Goal: Transaction & Acquisition: Download file/media

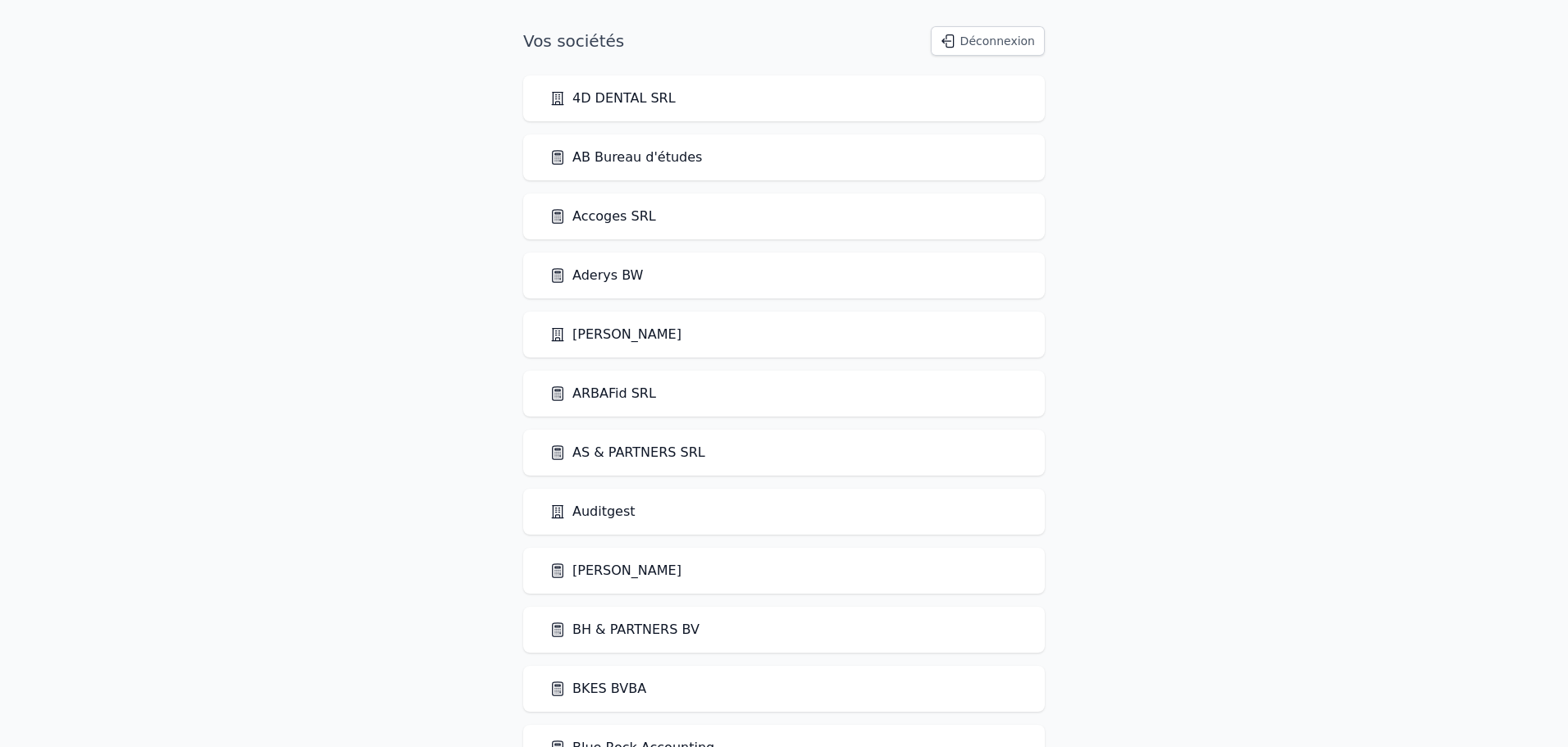
scroll to position [610, 0]
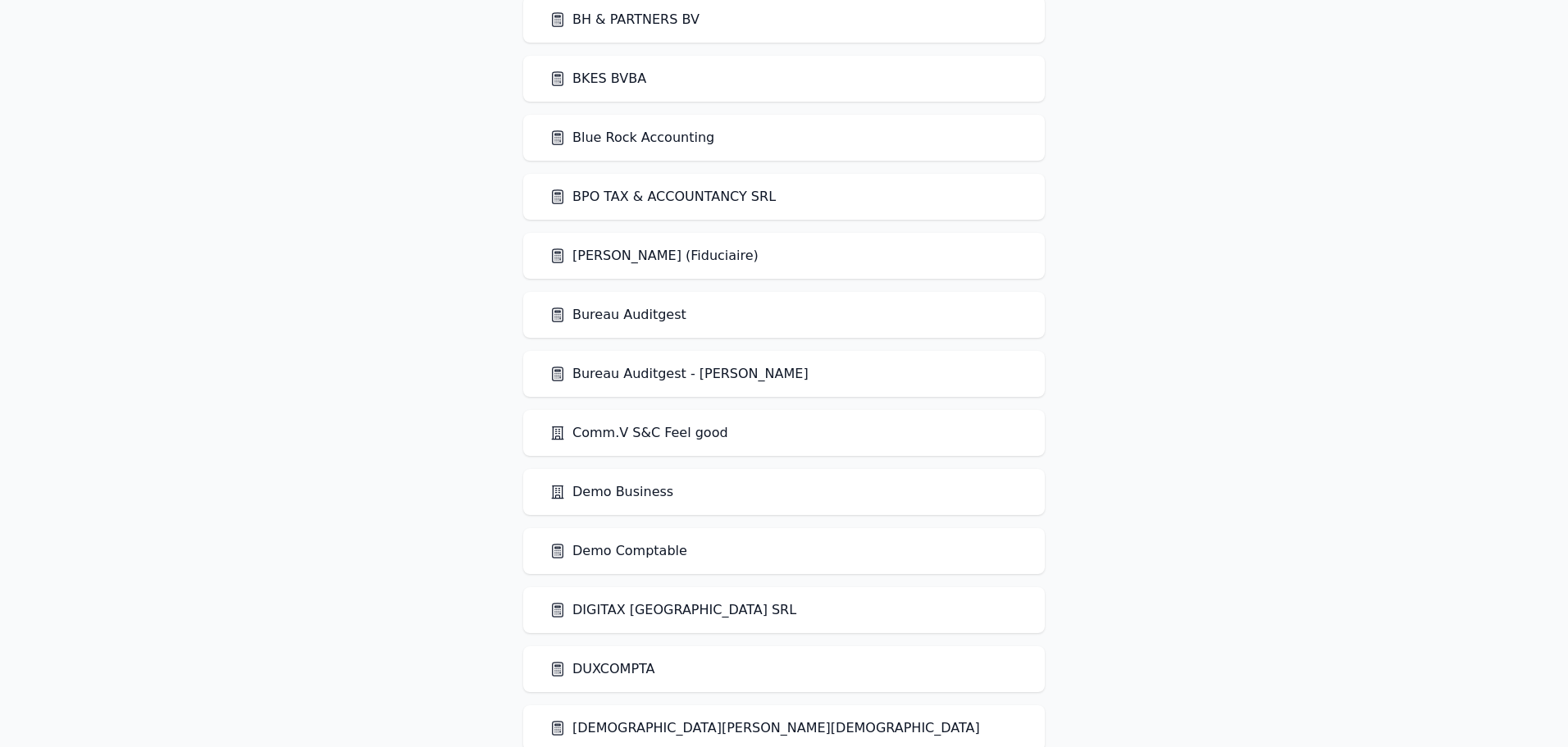
click at [605, 375] on link "Bureau Auditgest - [PERSON_NAME]" at bounding box center [679, 374] width 259 height 20
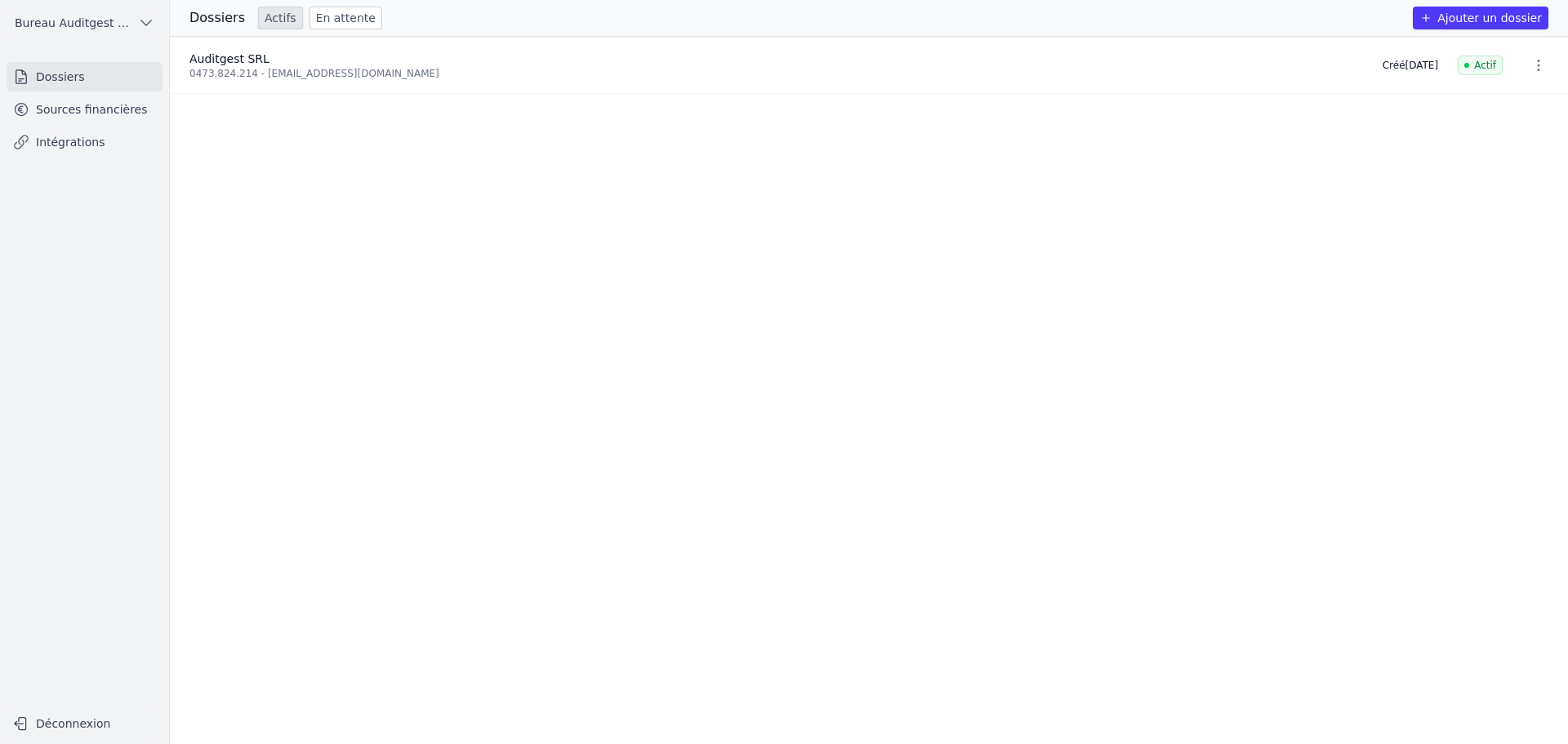
click at [122, 114] on link "Sources financières" at bounding box center [84, 109] width 156 height 29
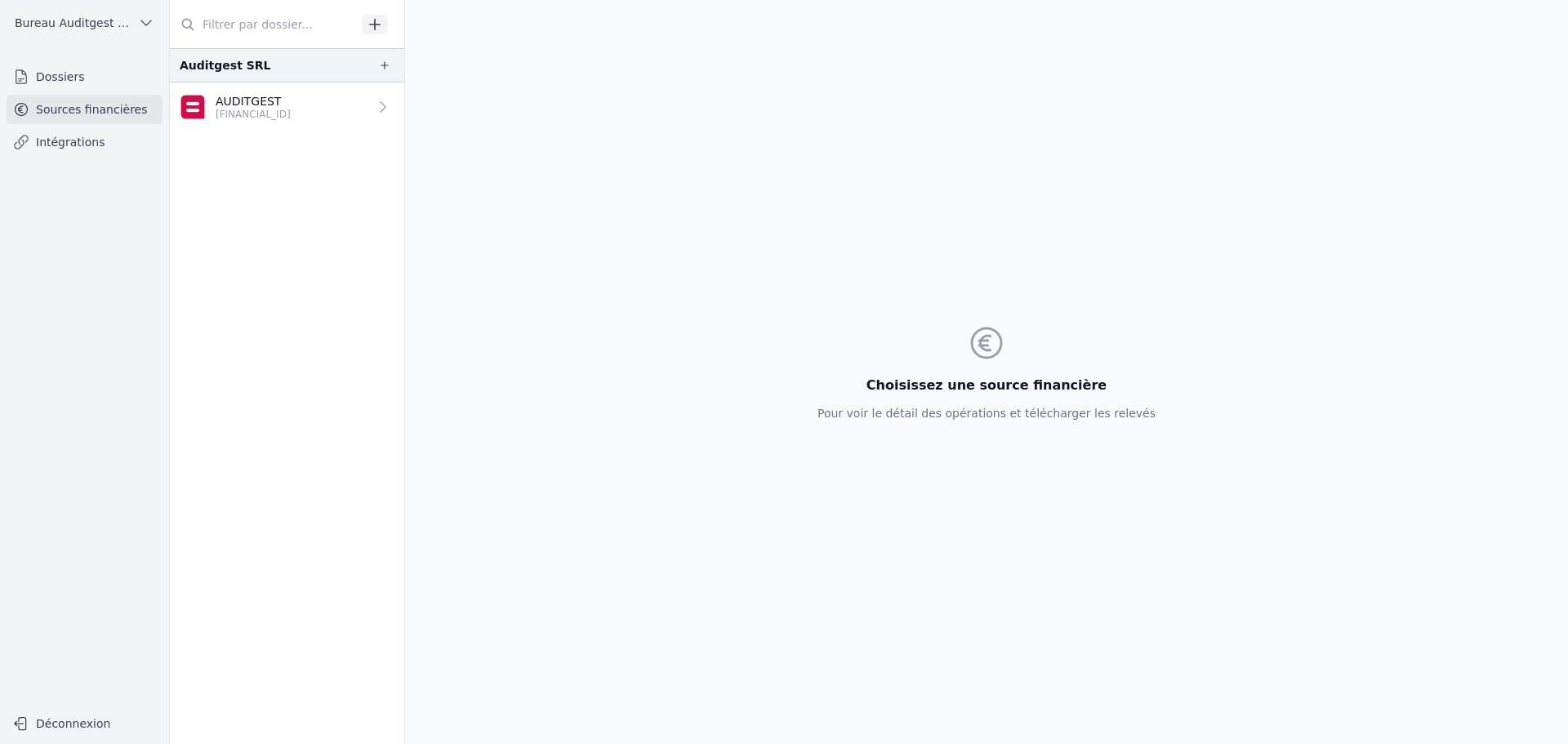
click at [261, 104] on p "AUDITGEST" at bounding box center [253, 101] width 75 height 16
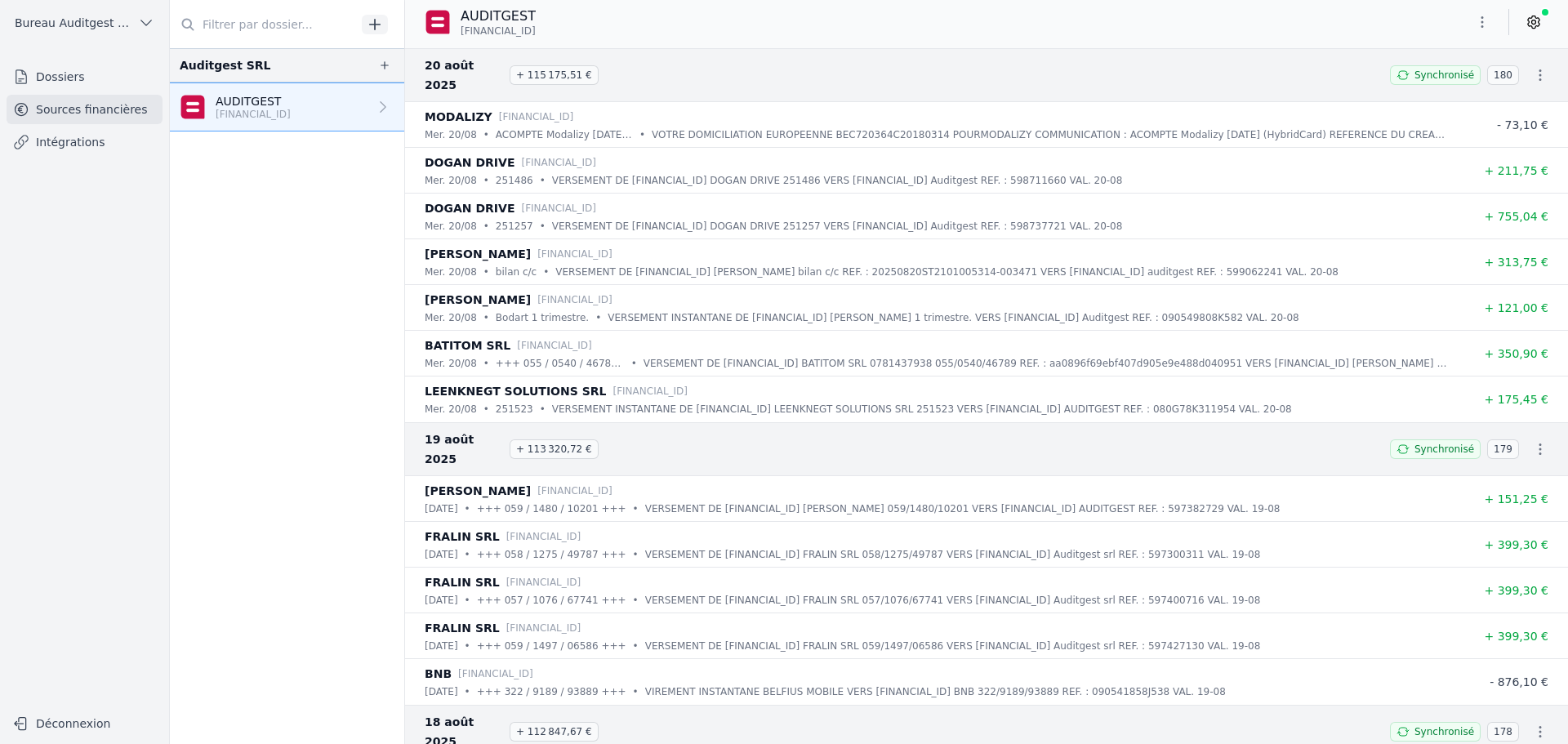
click at [1536, 67] on icon "button" at bounding box center [1540, 75] width 16 height 16
click at [1513, 89] on link "Télécharger les CODA" at bounding box center [1486, 94] width 149 height 29
click at [1533, 441] on icon "button" at bounding box center [1540, 449] width 16 height 16
click at [1498, 446] on link "Télécharger les CODA" at bounding box center [1486, 449] width 149 height 29
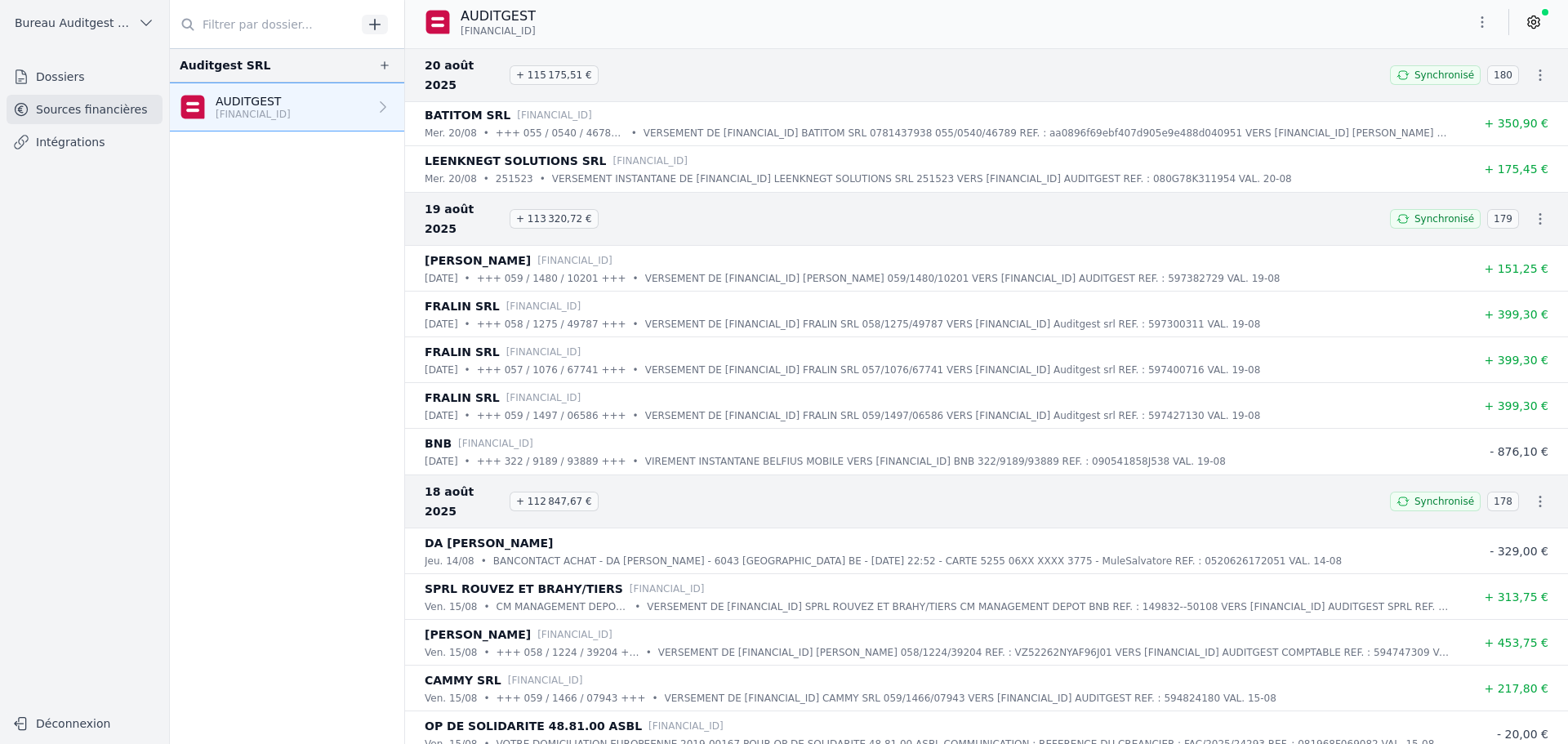
scroll to position [231, 0]
click at [1540, 494] on icon "button" at bounding box center [1540, 500] width 3 height 12
click at [1509, 474] on link "Télécharger les CODA" at bounding box center [1486, 480] width 149 height 29
click at [67, 28] on span "Bureau Auditgest - [PERSON_NAME]" at bounding box center [73, 23] width 117 height 16
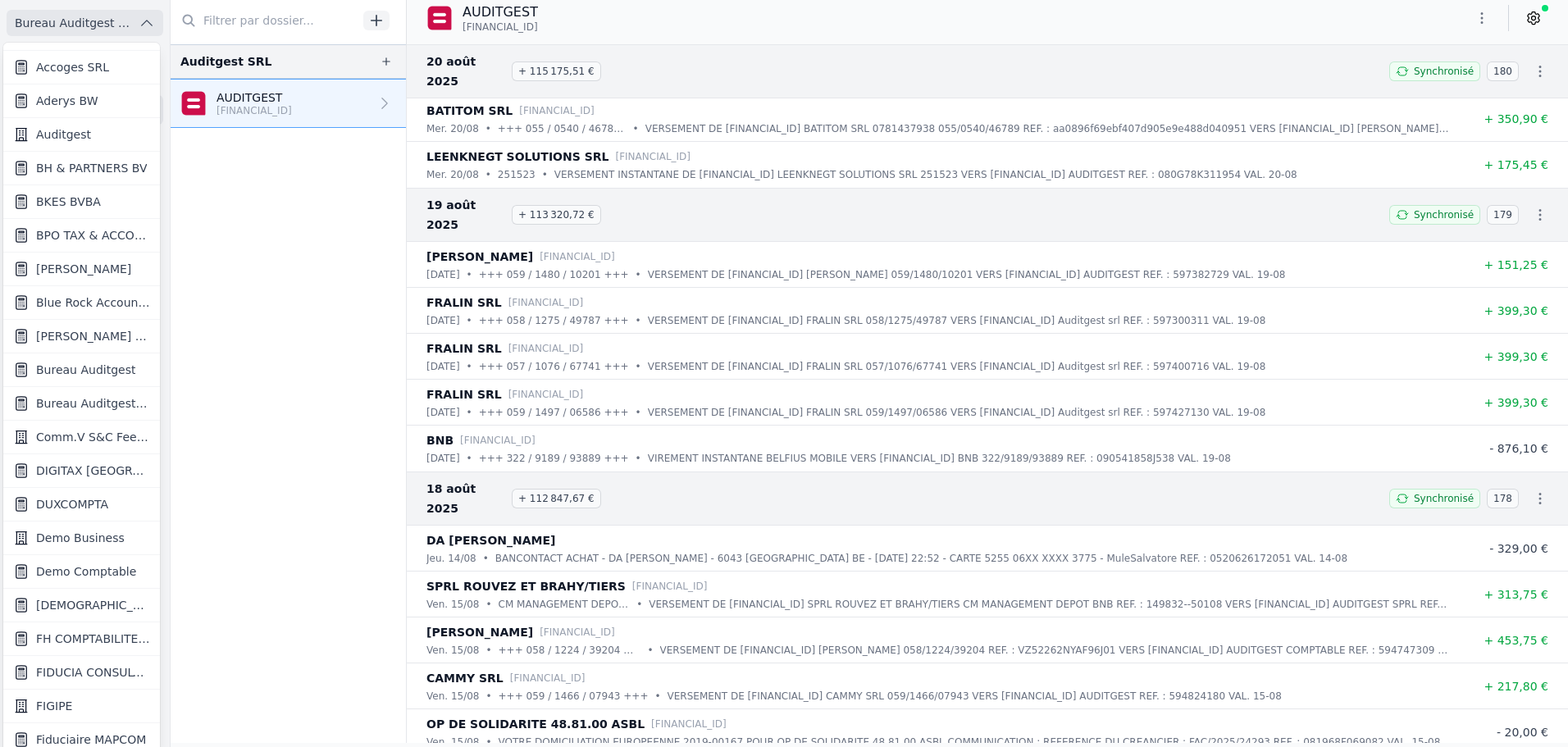
scroll to position [163, 0]
click at [104, 639] on span "FH COMPTABILITE SRL" at bounding box center [93, 635] width 114 height 16
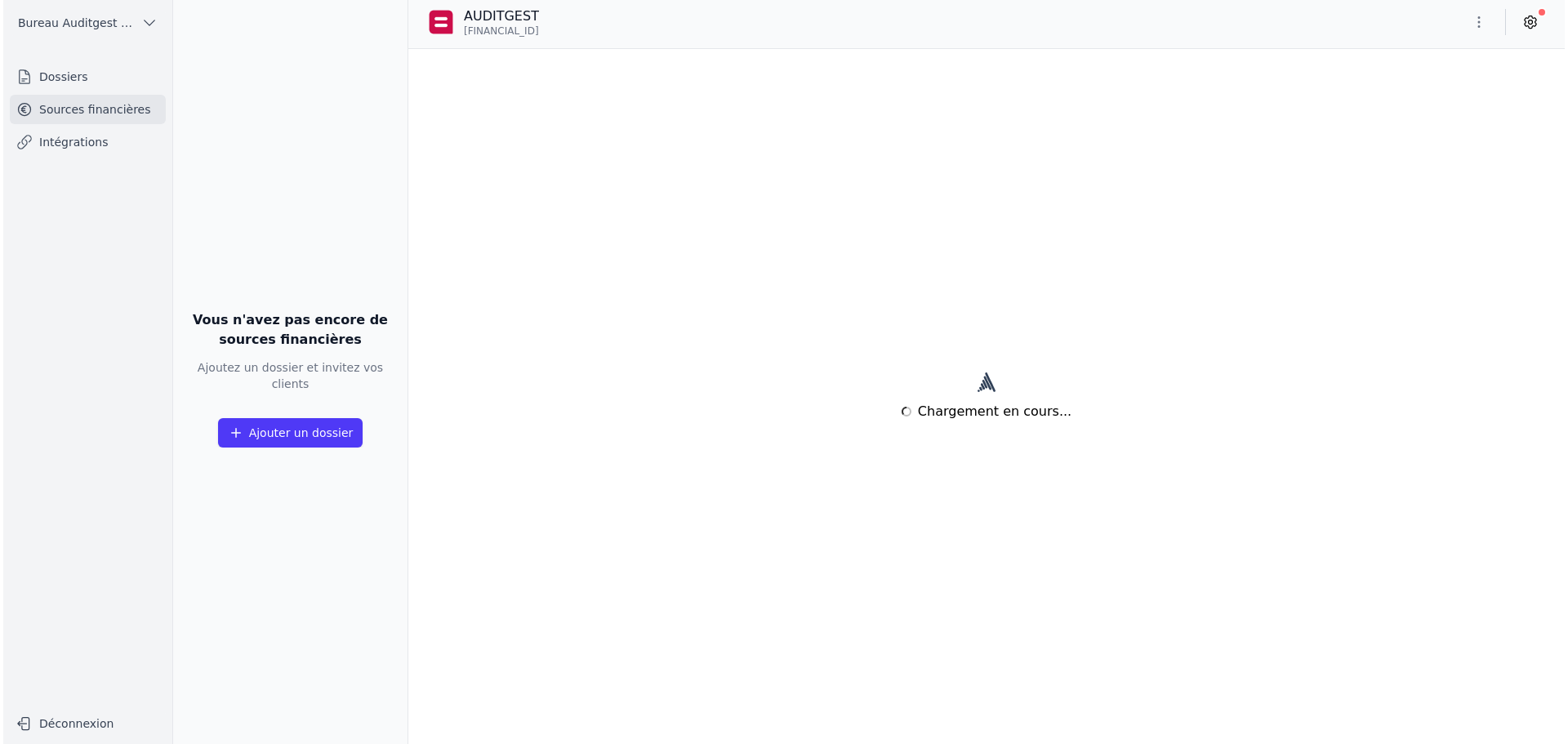
scroll to position [0, 0]
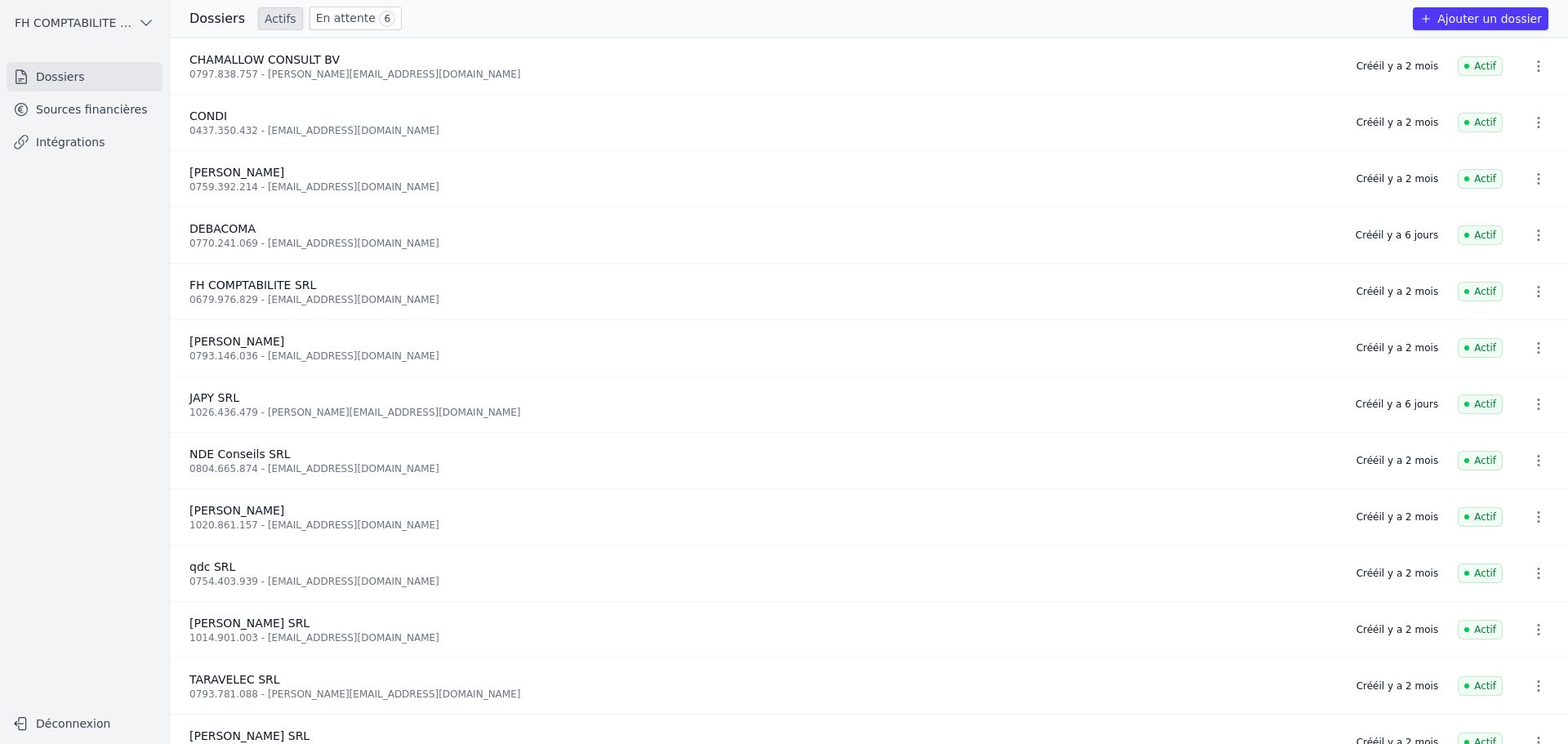
click at [103, 104] on link "Sources financières" at bounding box center [84, 109] width 156 height 29
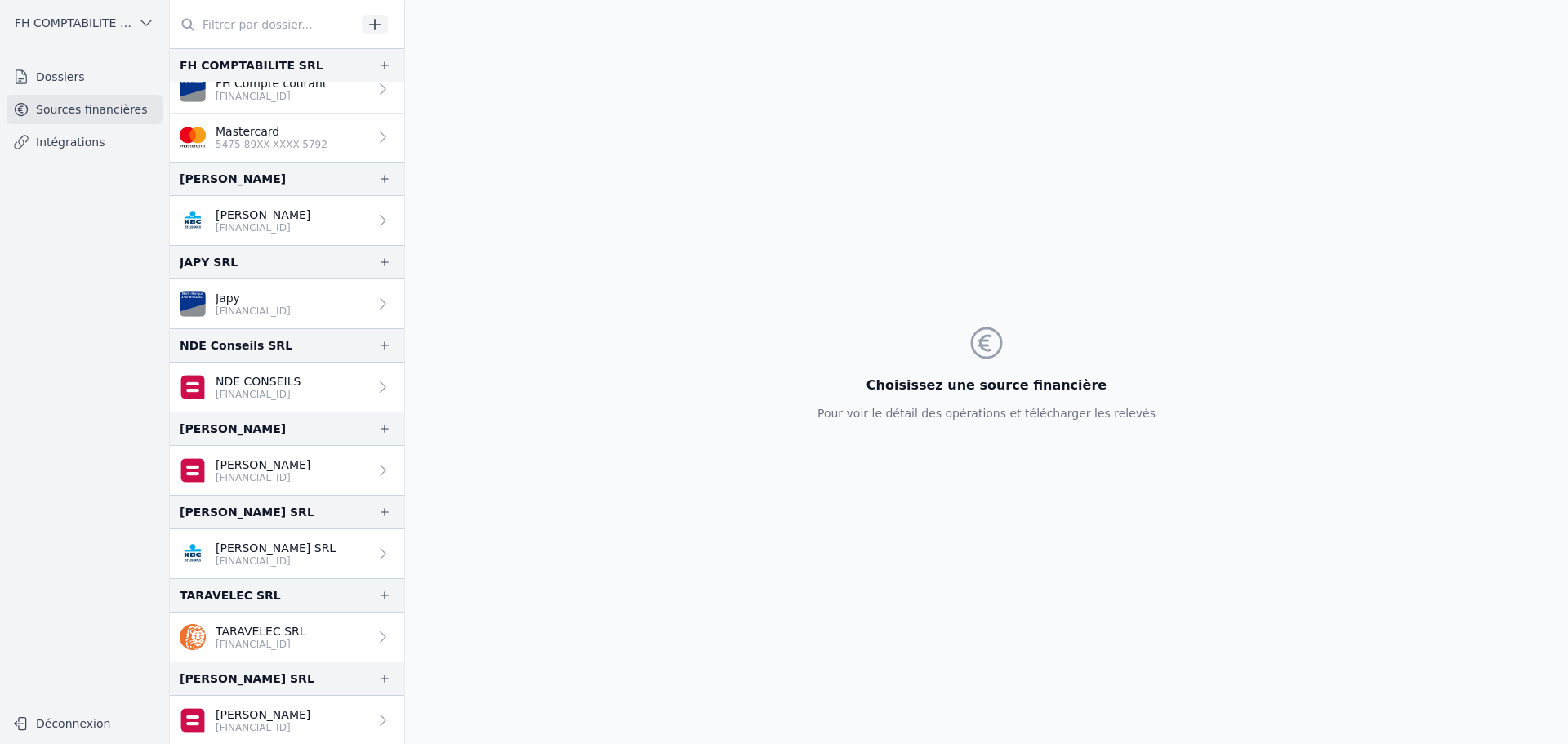
scroll to position [400, 0]
click at [261, 478] on p "[FINANCIAL_ID]" at bounding box center [262, 476] width 95 height 13
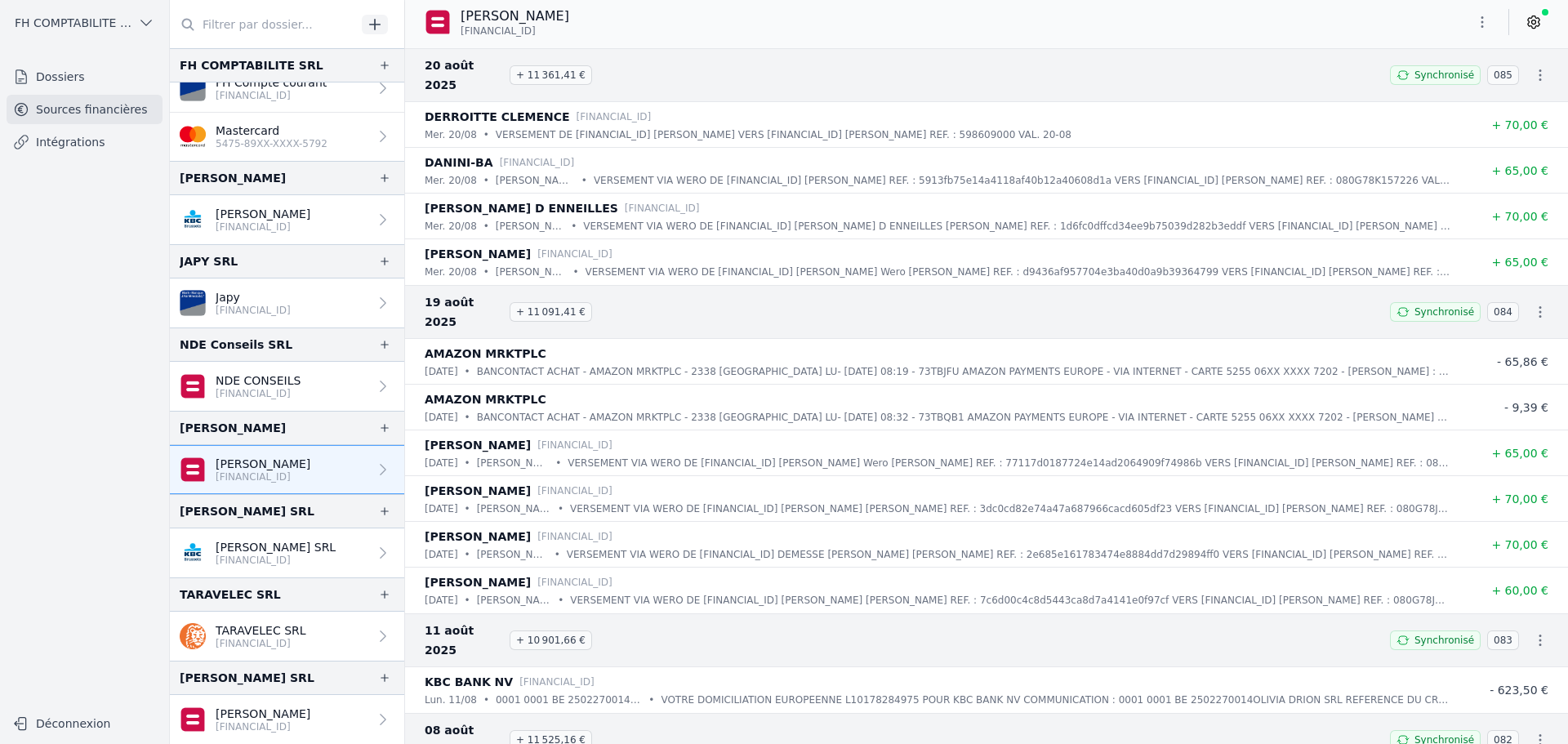
click at [1540, 69] on icon "button" at bounding box center [1540, 75] width 3 height 12
click at [1504, 93] on link "Télécharger les CODA" at bounding box center [1486, 94] width 149 height 29
click at [1533, 304] on icon "button" at bounding box center [1540, 312] width 16 height 16
click at [1507, 310] on link "Télécharger les CODA" at bounding box center [1486, 311] width 149 height 29
drag, startPoint x: 476, startPoint y: 16, endPoint x: 554, endPoint y: 24, distance: 78.4
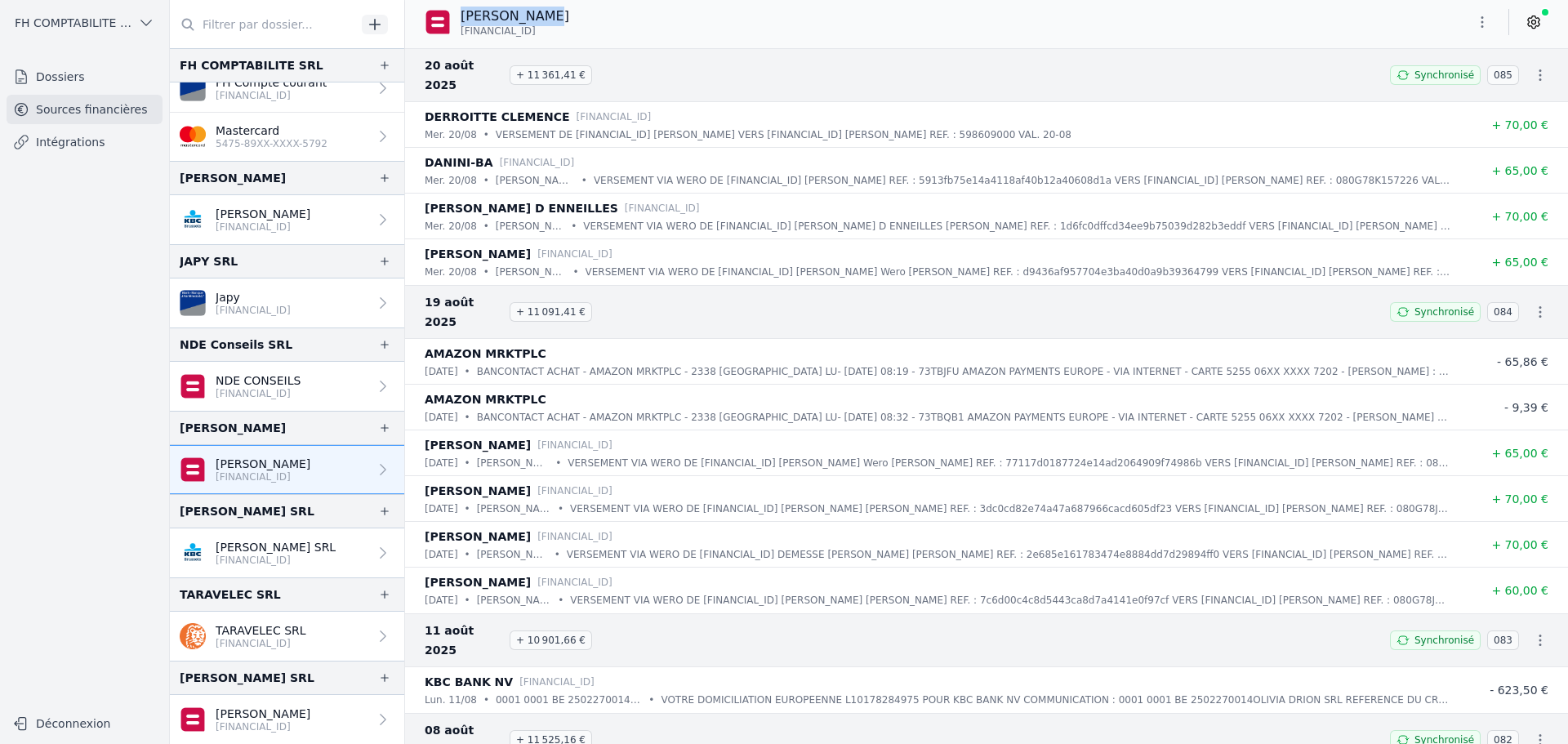
click at [554, 24] on div "[PERSON_NAME] [FINANCIAL_ID]" at bounding box center [503, 21] width 157 height 31
copy p "[PERSON_NAME]"
click at [107, 28] on span "FH COMPTABILITE SRL" at bounding box center [73, 23] width 117 height 16
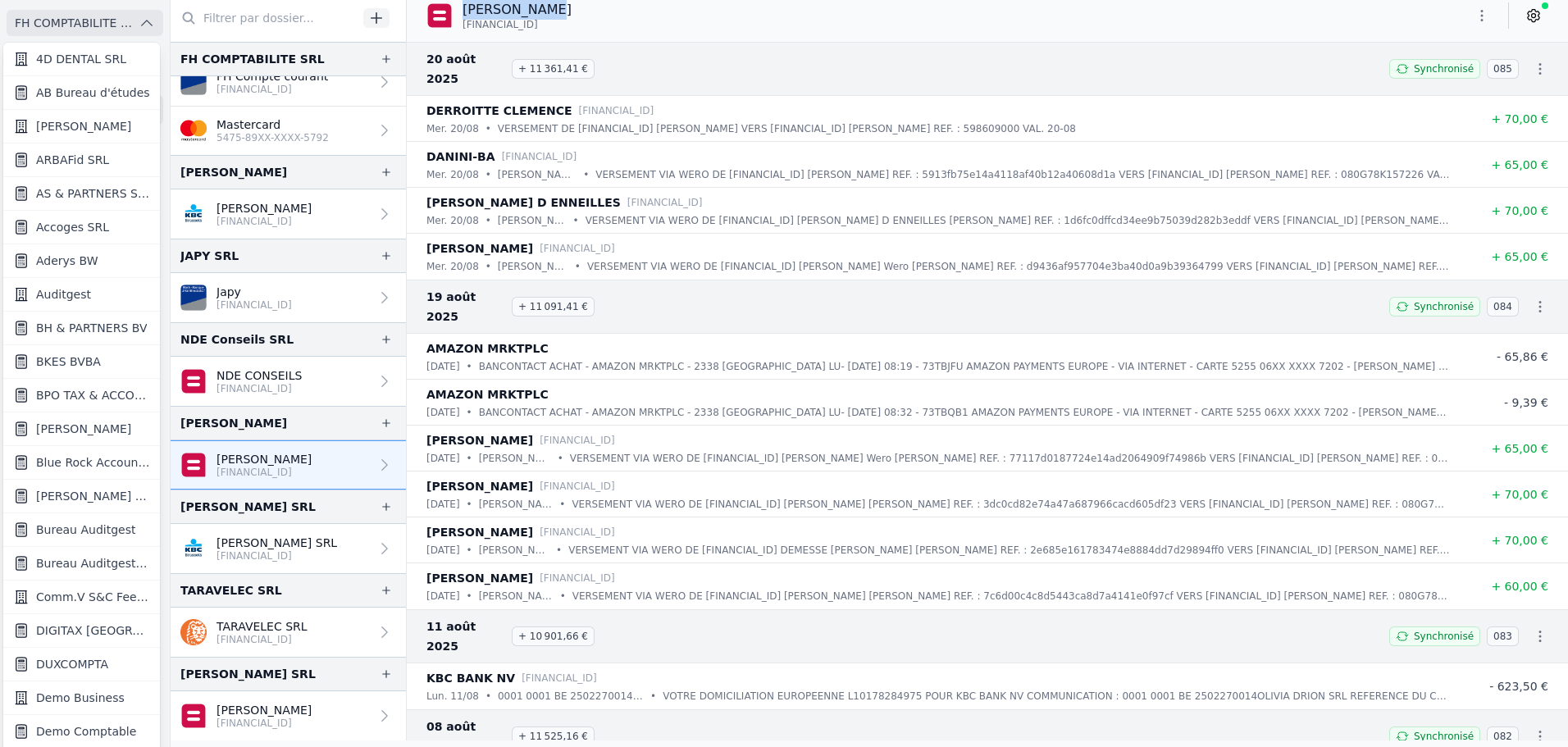
click at [71, 230] on span "Accoges SRL" at bounding box center [72, 227] width 73 height 16
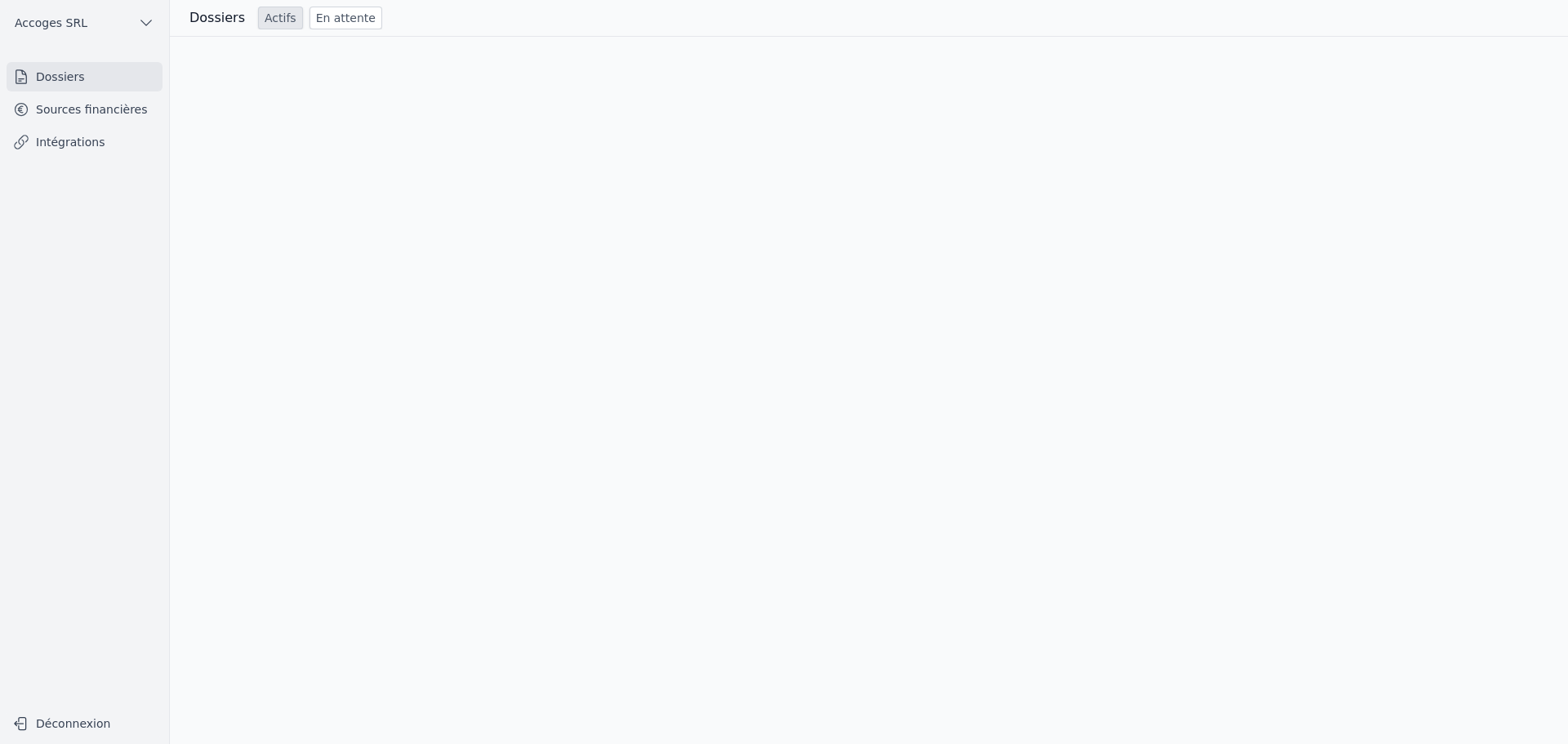
click at [114, 147] on link "Intégrations" at bounding box center [84, 141] width 156 height 29
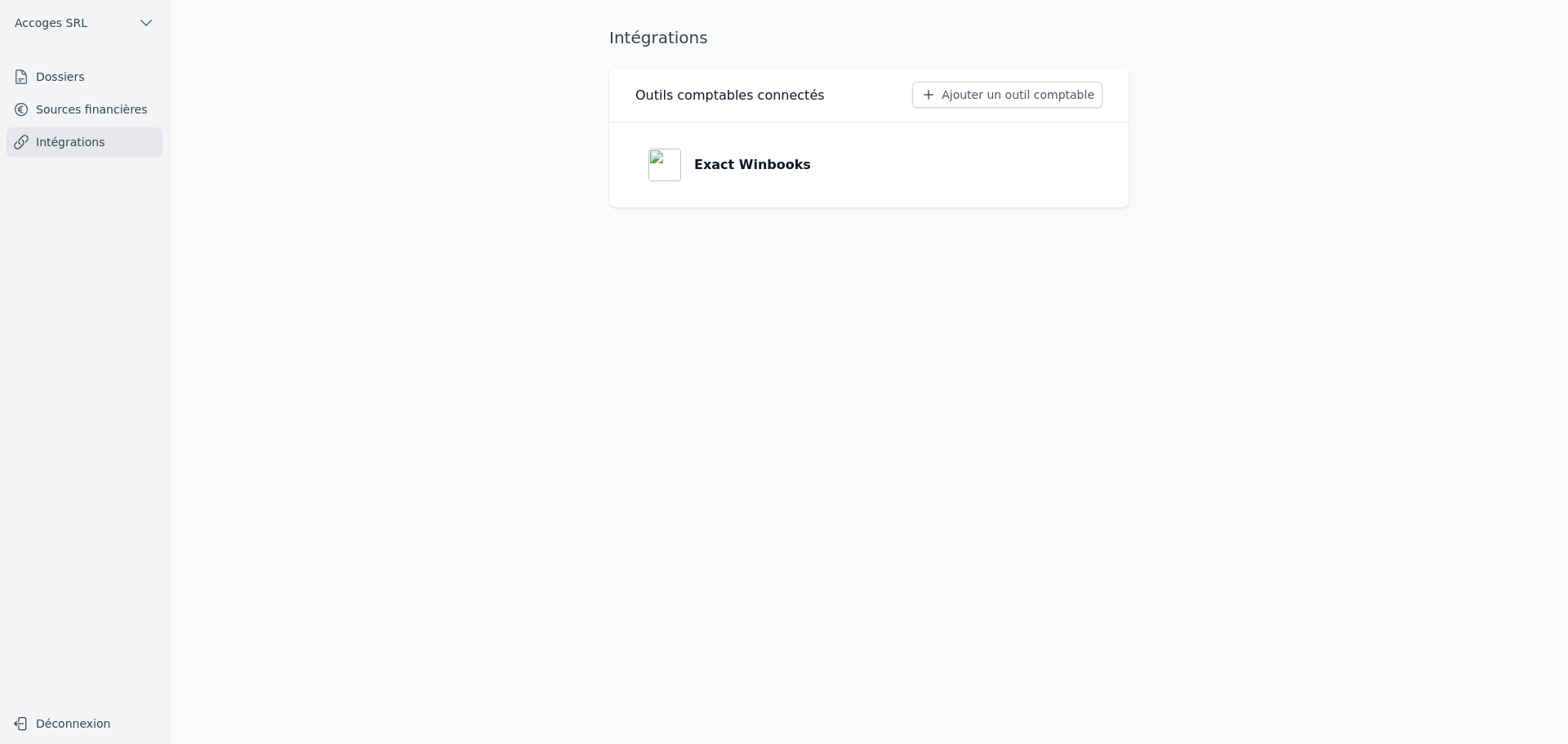
click at [109, 118] on link "Sources financières" at bounding box center [84, 109] width 156 height 29
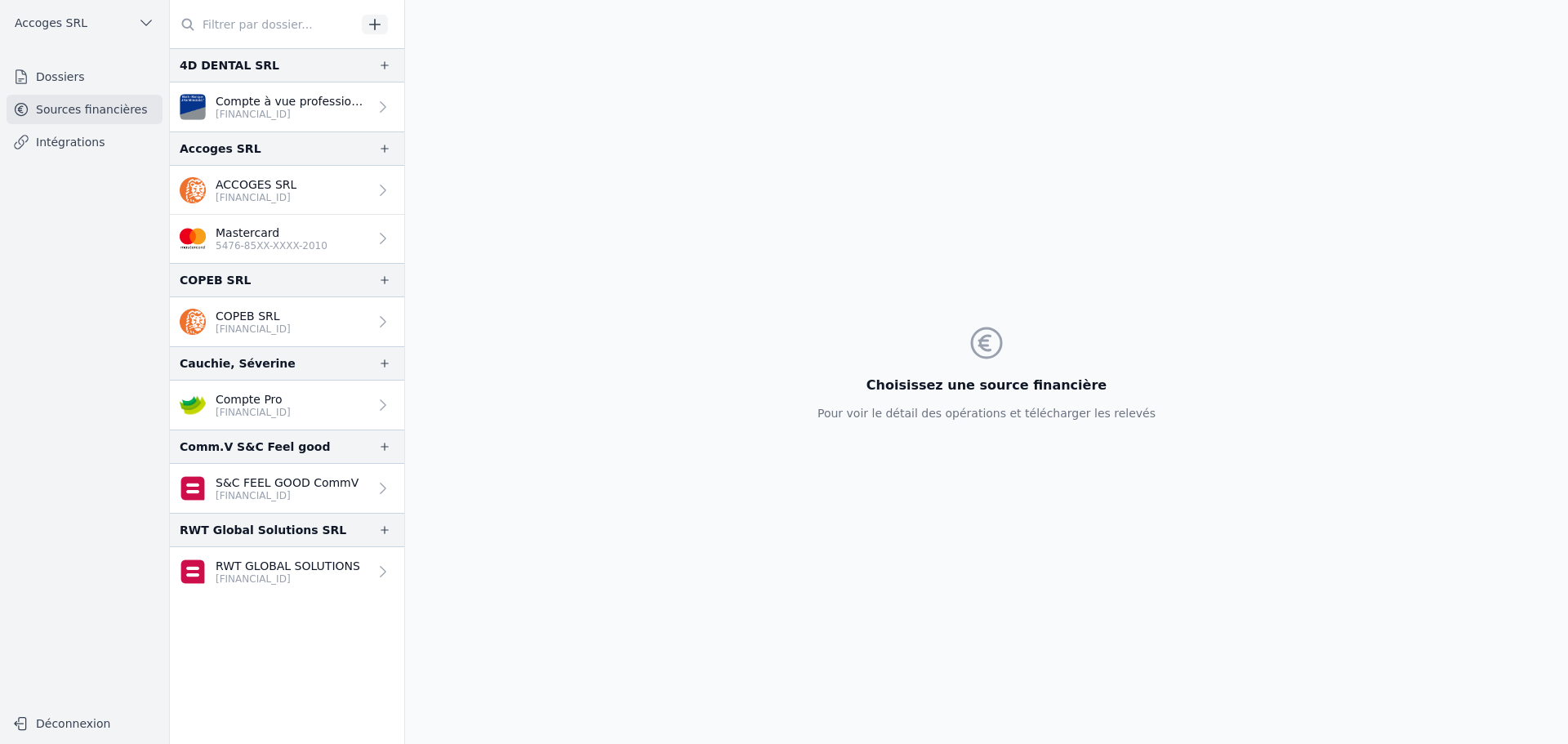
click at [250, 103] on p "Compte à vue professionnel" at bounding box center [292, 101] width 153 height 16
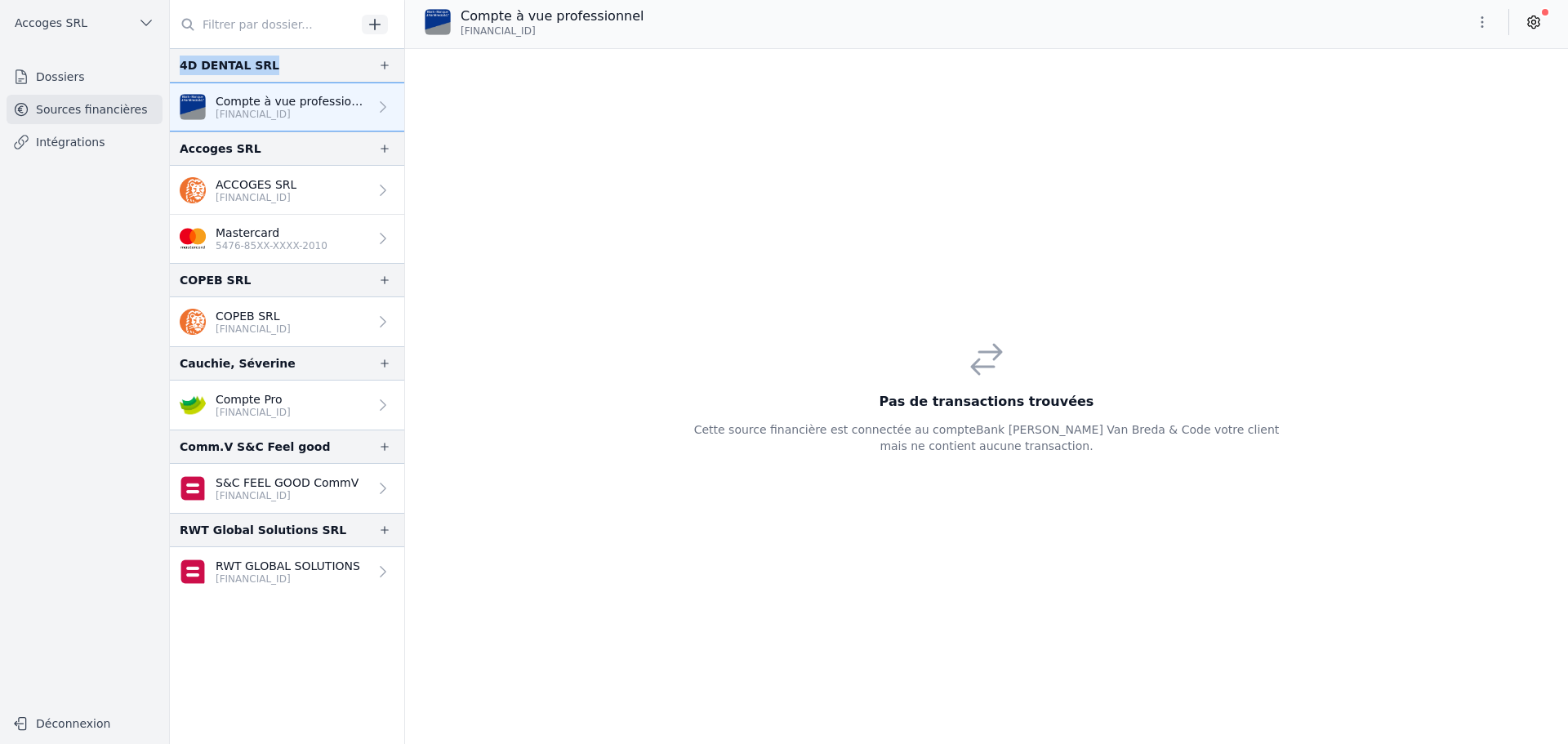
copy div "4D DENTAL SRL"
drag, startPoint x: 242, startPoint y: 65, endPoint x: 181, endPoint y: 68, distance: 61.1
click at [181, 68] on div "4D DENTAL SRL" at bounding box center [287, 65] width 235 height 35
click at [255, 121] on link "Compte à vue professionnel [FINANCIAL_ID]" at bounding box center [287, 107] width 235 height 49
